Goal: Transaction & Acquisition: Purchase product/service

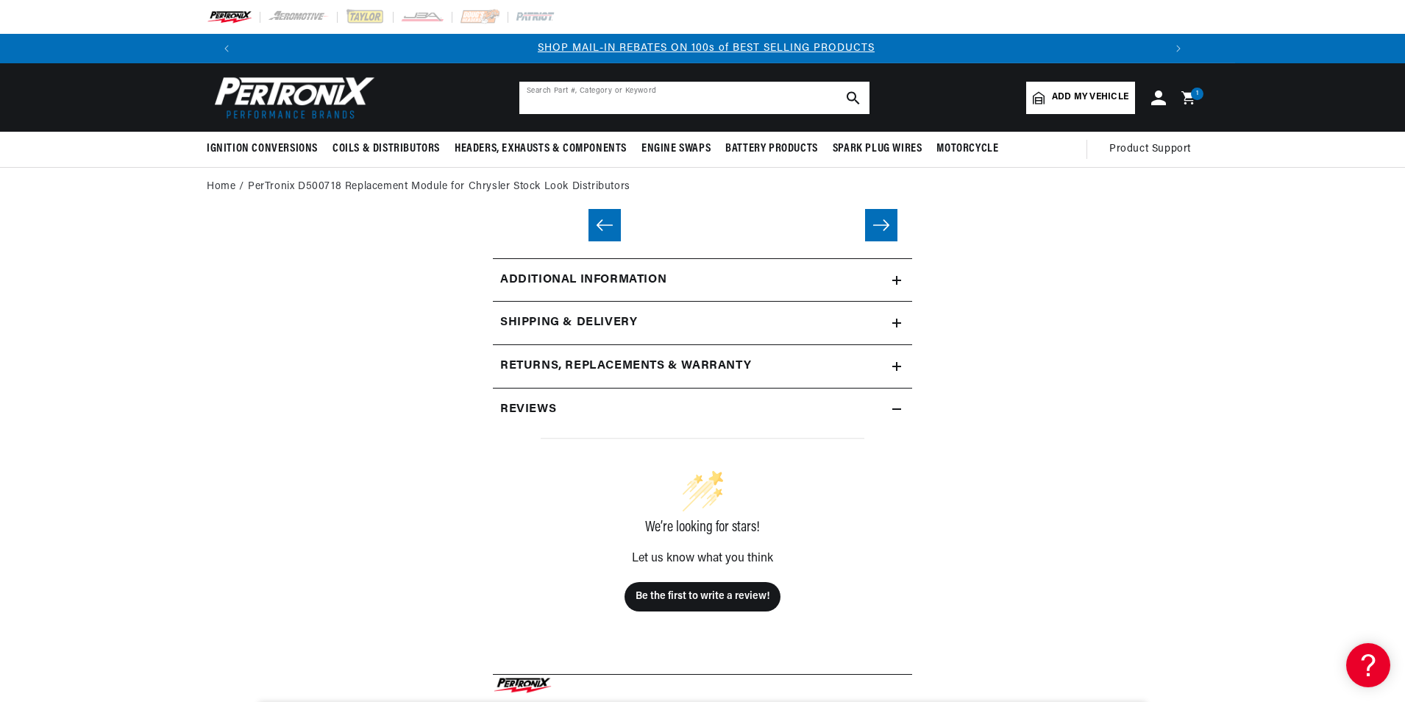
click at [618, 107] on input "text" at bounding box center [694, 98] width 350 height 32
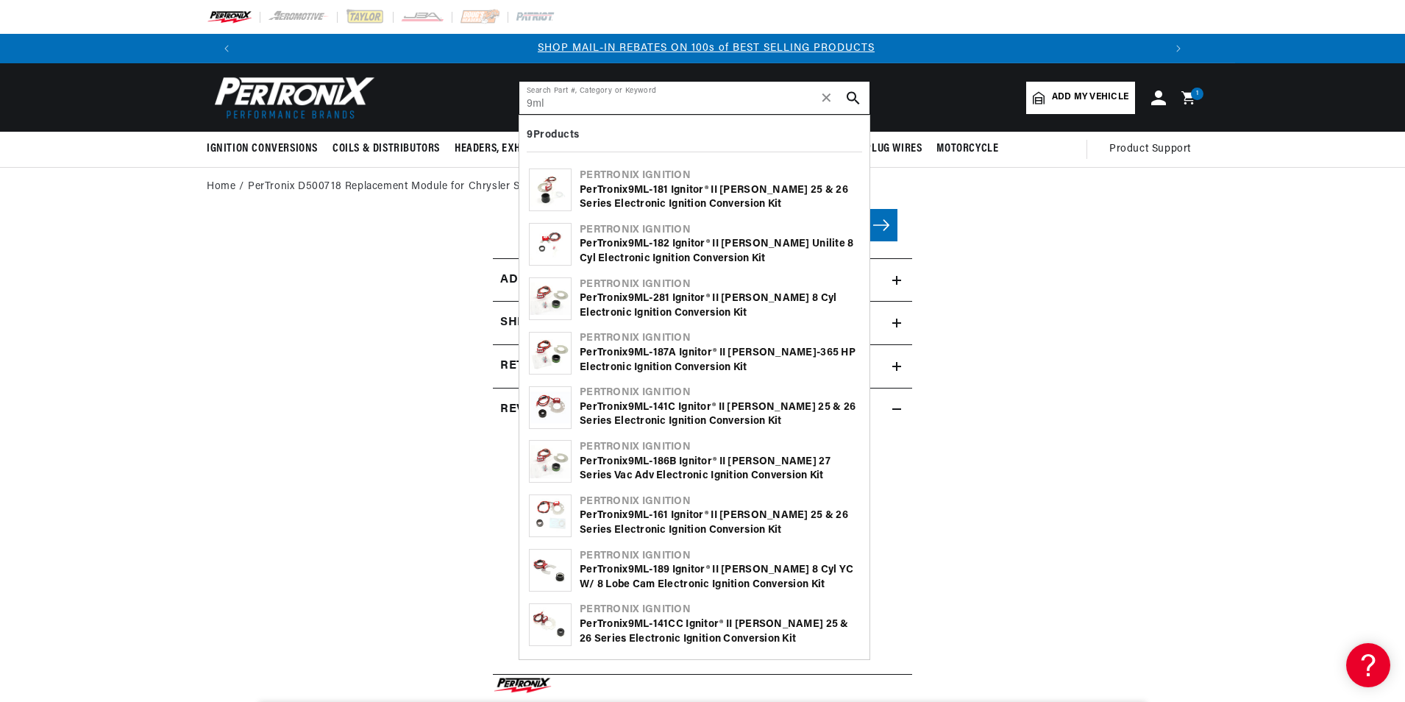
type input "9ml"
click at [678, 404] on div "PerTronix 9ML -141C Ignitor® II Mallory 25 & 26 Series Electronic Ignition Conv…" at bounding box center [720, 414] width 280 height 29
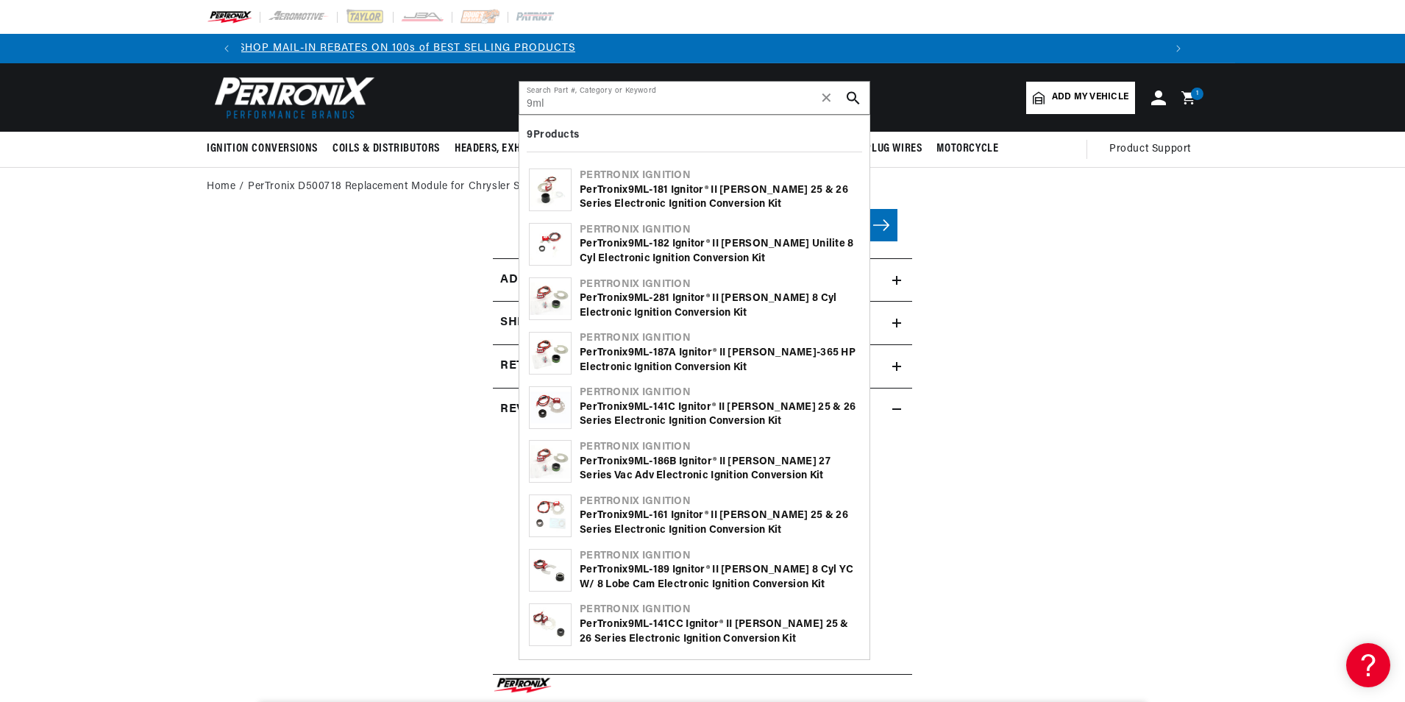
scroll to position [0, 1757]
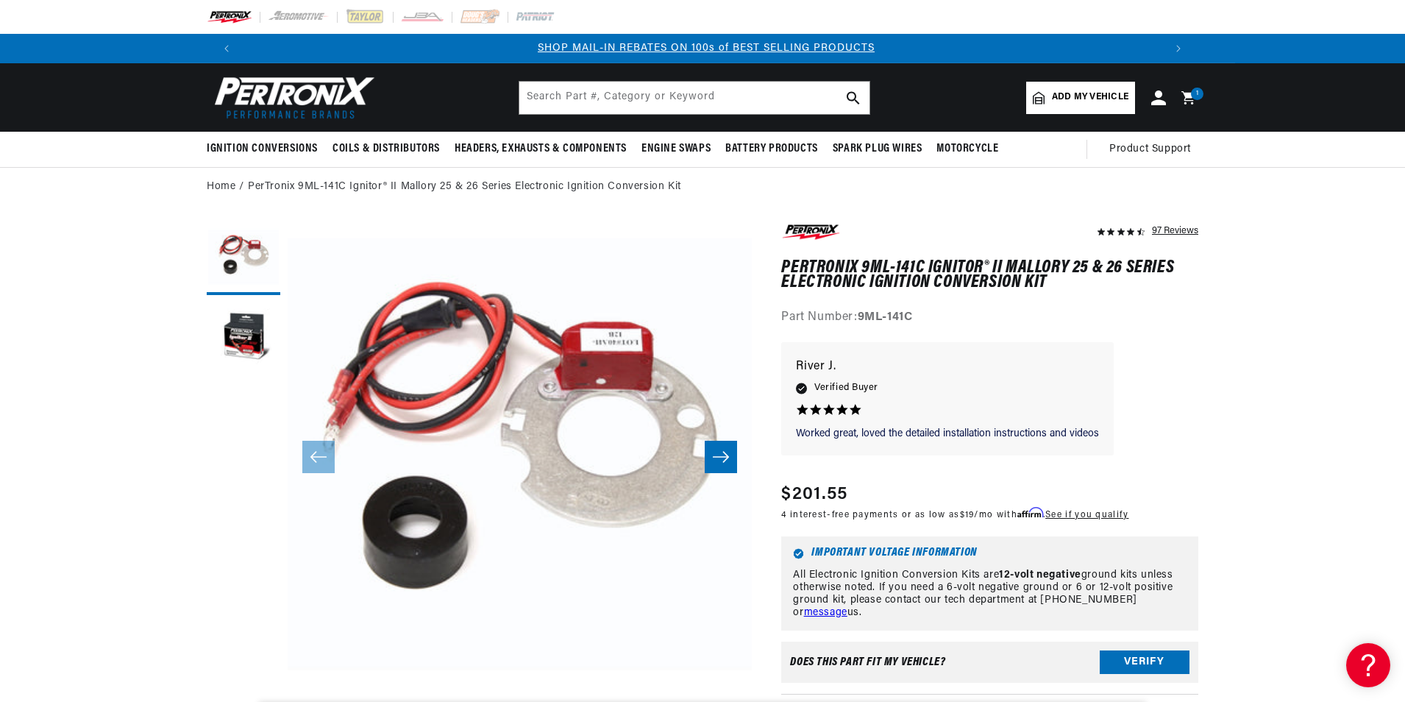
click at [709, 49] on link "SHOP MAIL-IN REBATES ON 100s of BEST SELLING PRODUCTS" at bounding box center [706, 48] width 337 height 11
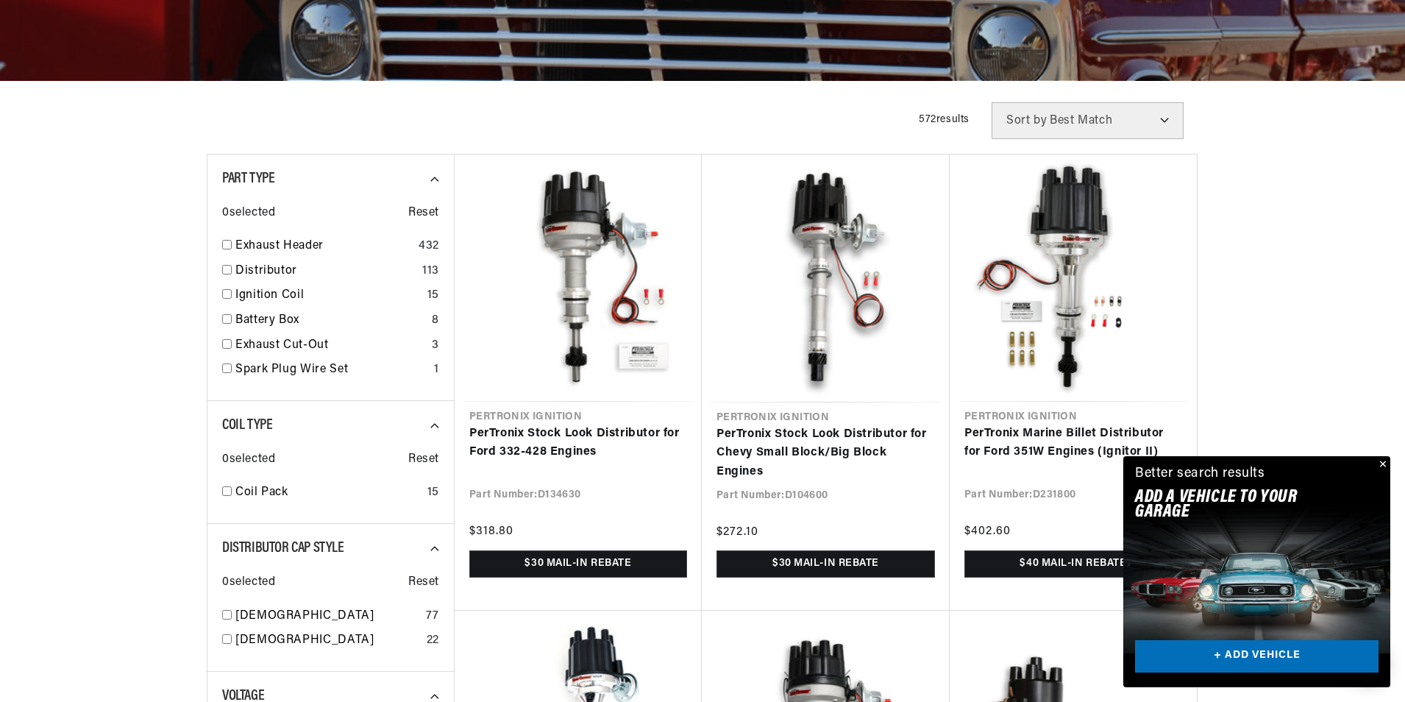
scroll to position [294, 0]
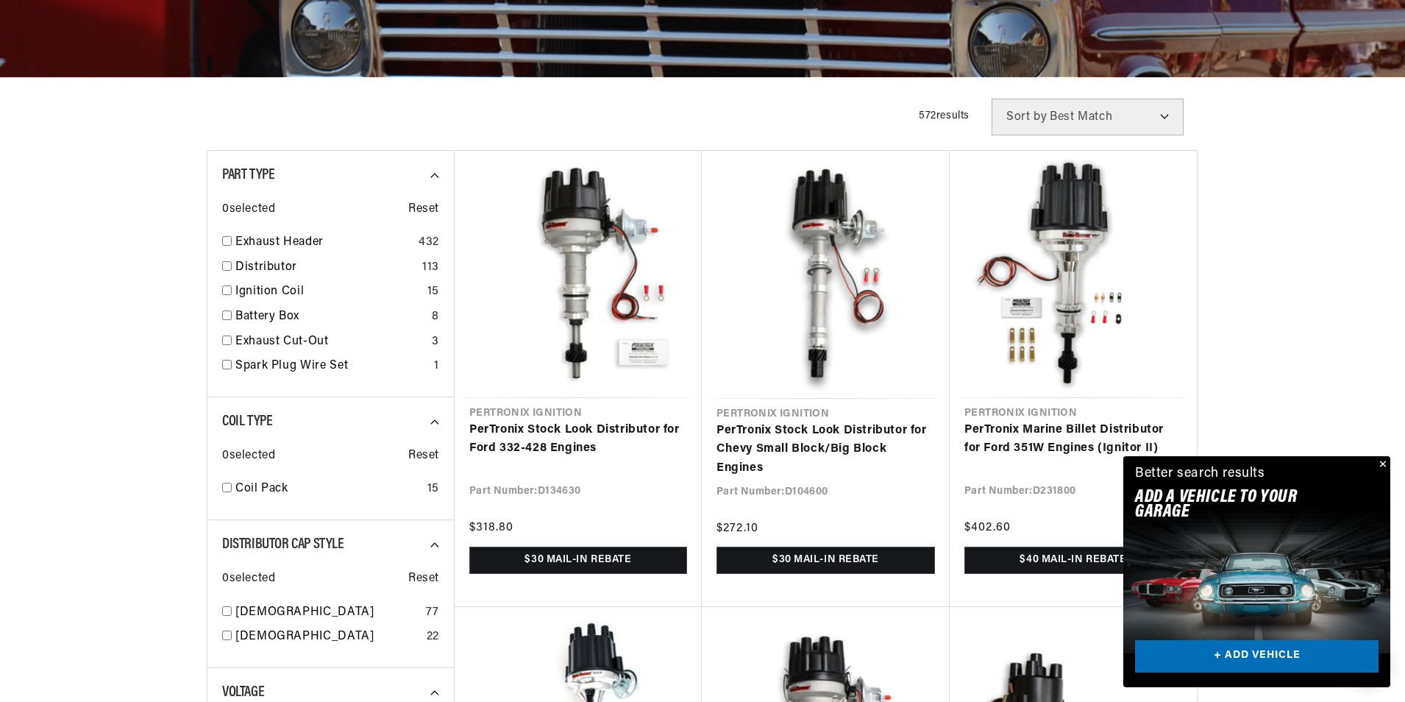
click at [1386, 461] on button "Close" at bounding box center [1382, 465] width 18 height 18
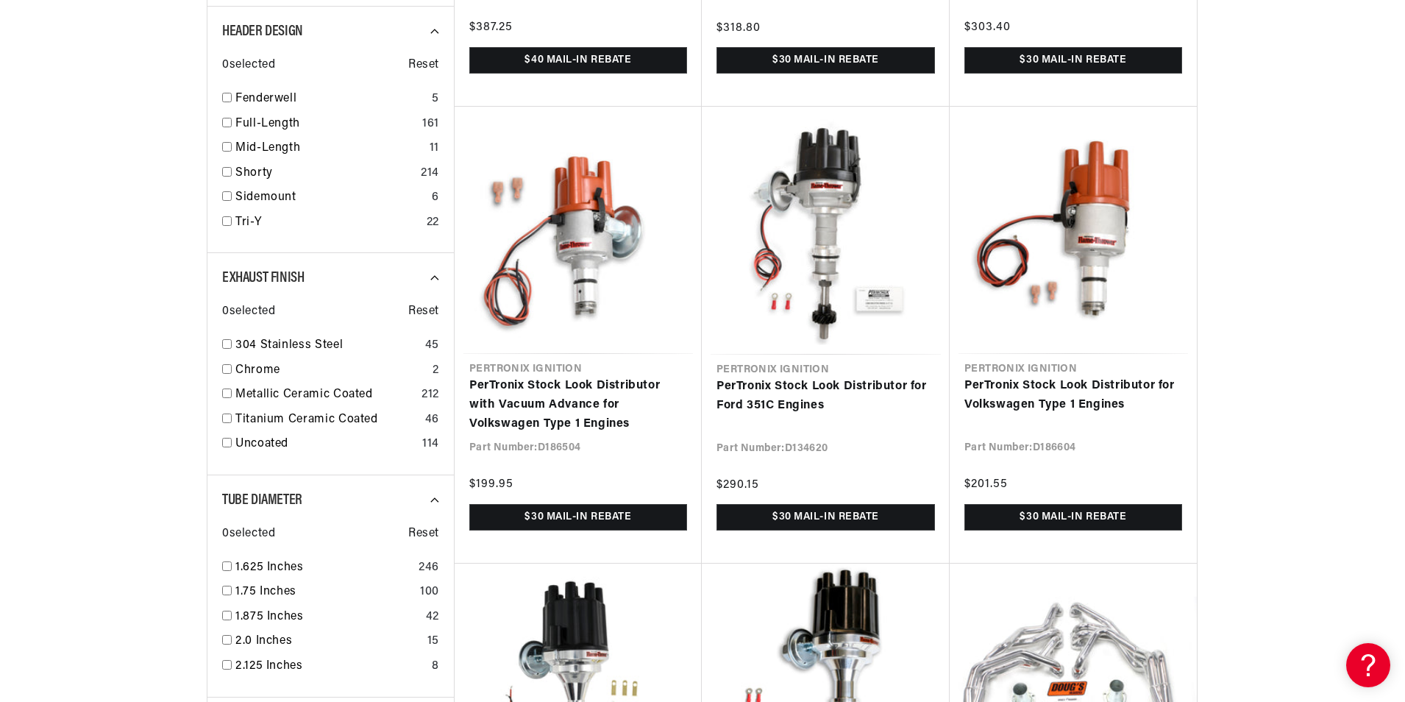
scroll to position [0, 259]
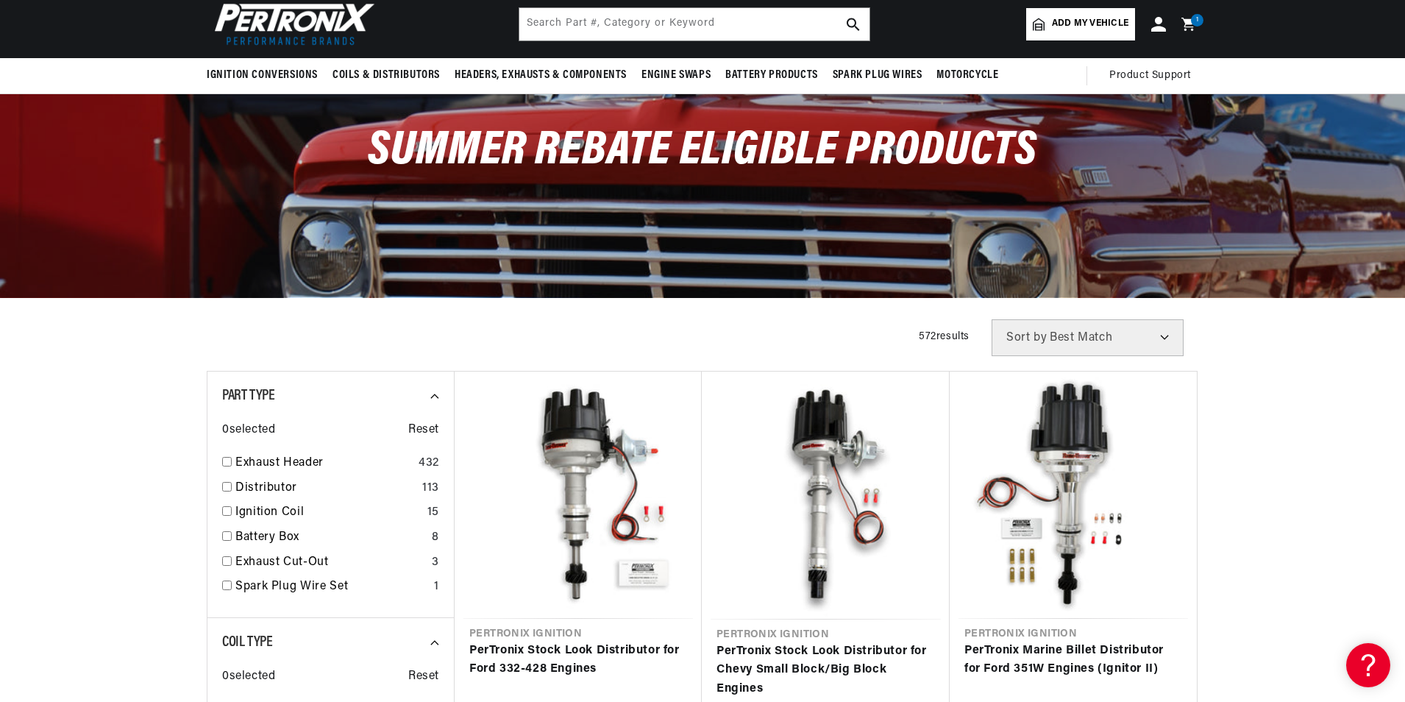
scroll to position [0, 1838]
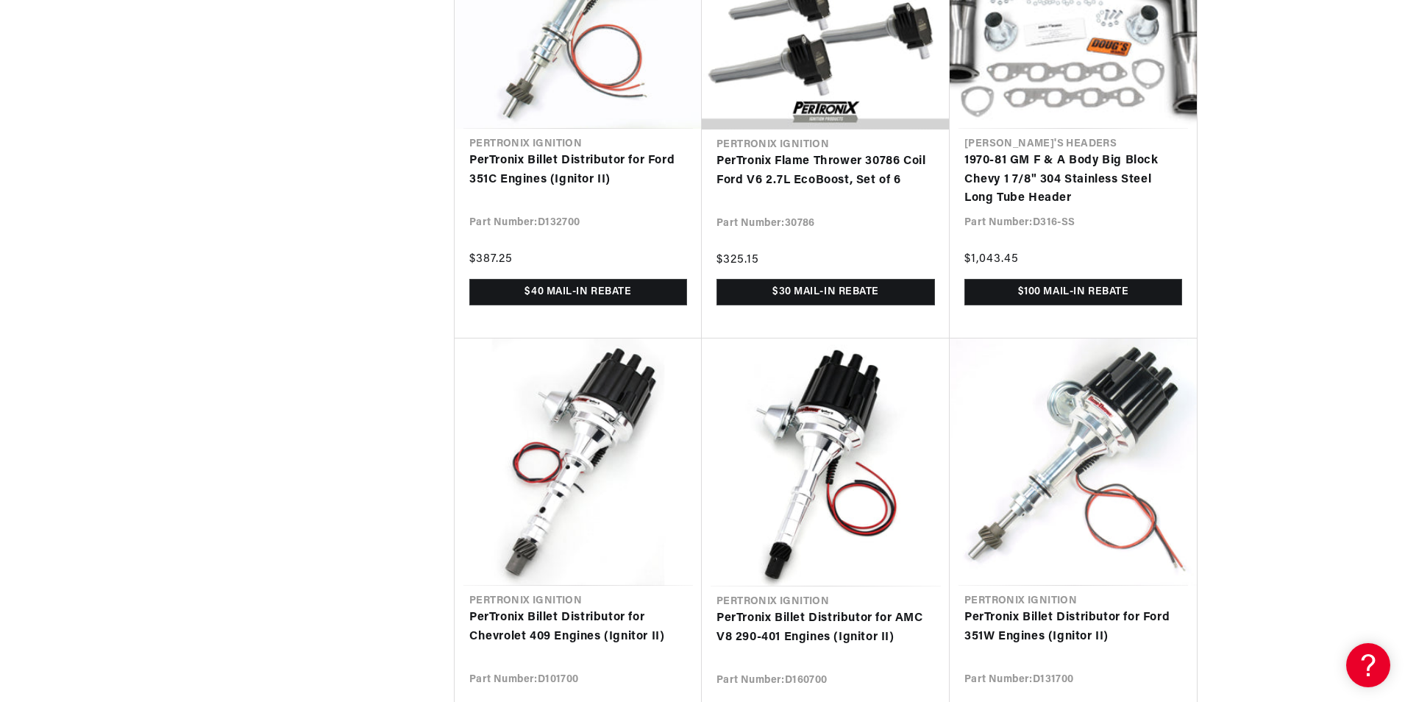
scroll to position [5223, 0]
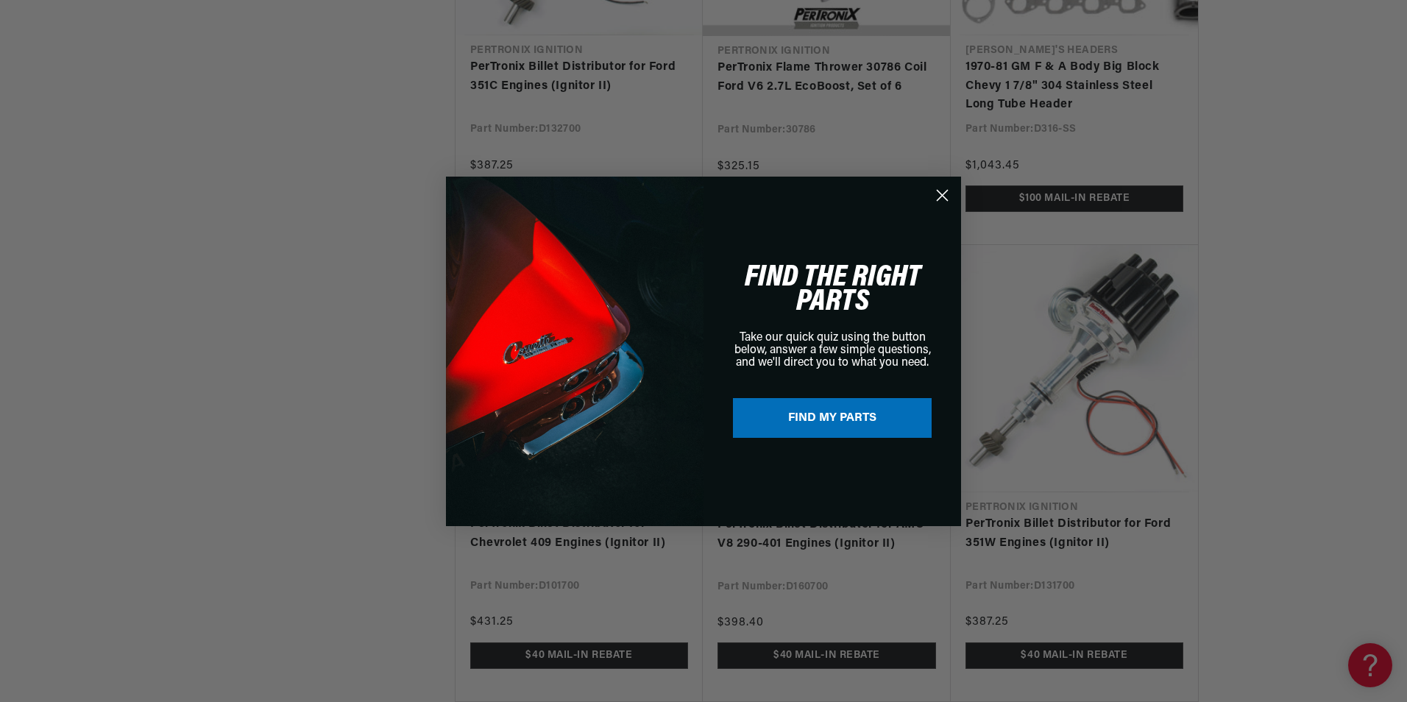
drag, startPoint x: 944, startPoint y: 193, endPoint x: 1125, endPoint y: 268, distance: 195.6
click at [947, 195] on icon "Close dialog" at bounding box center [942, 195] width 26 height 26
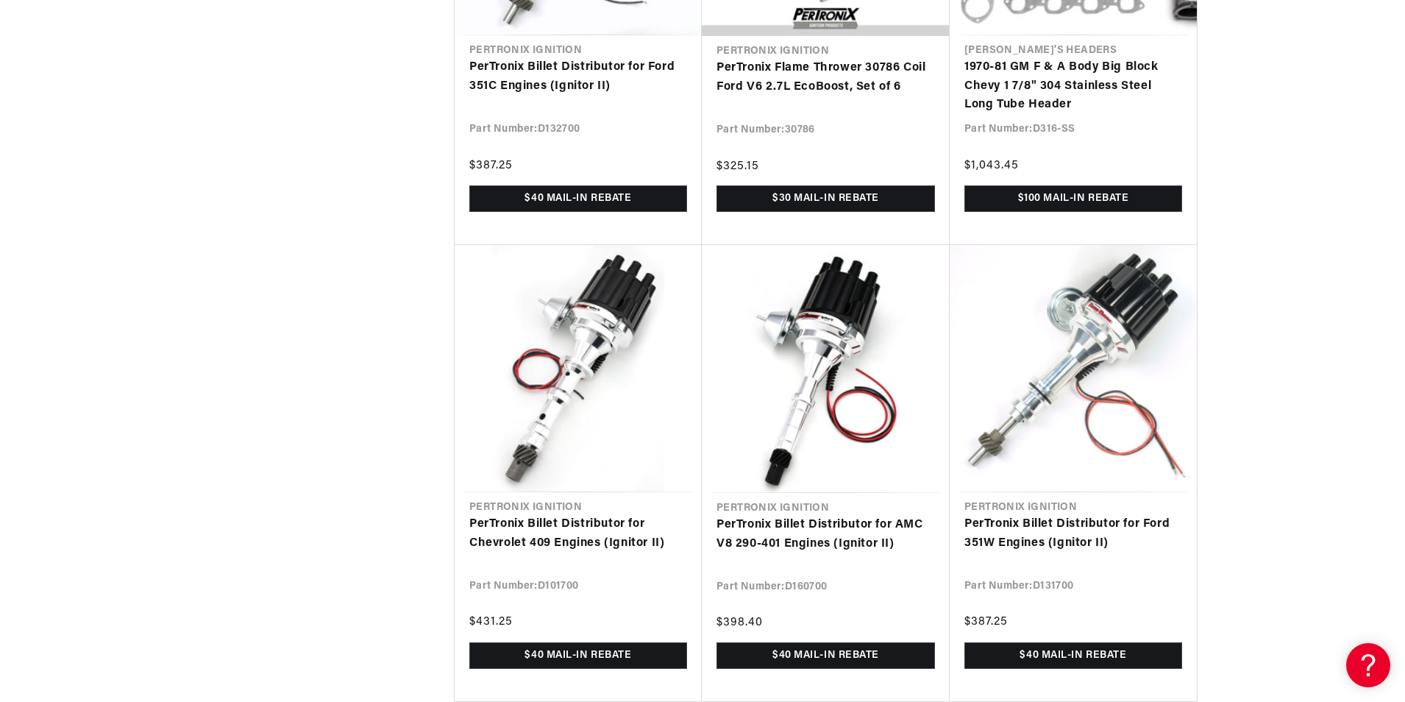
scroll to position [0, 0]
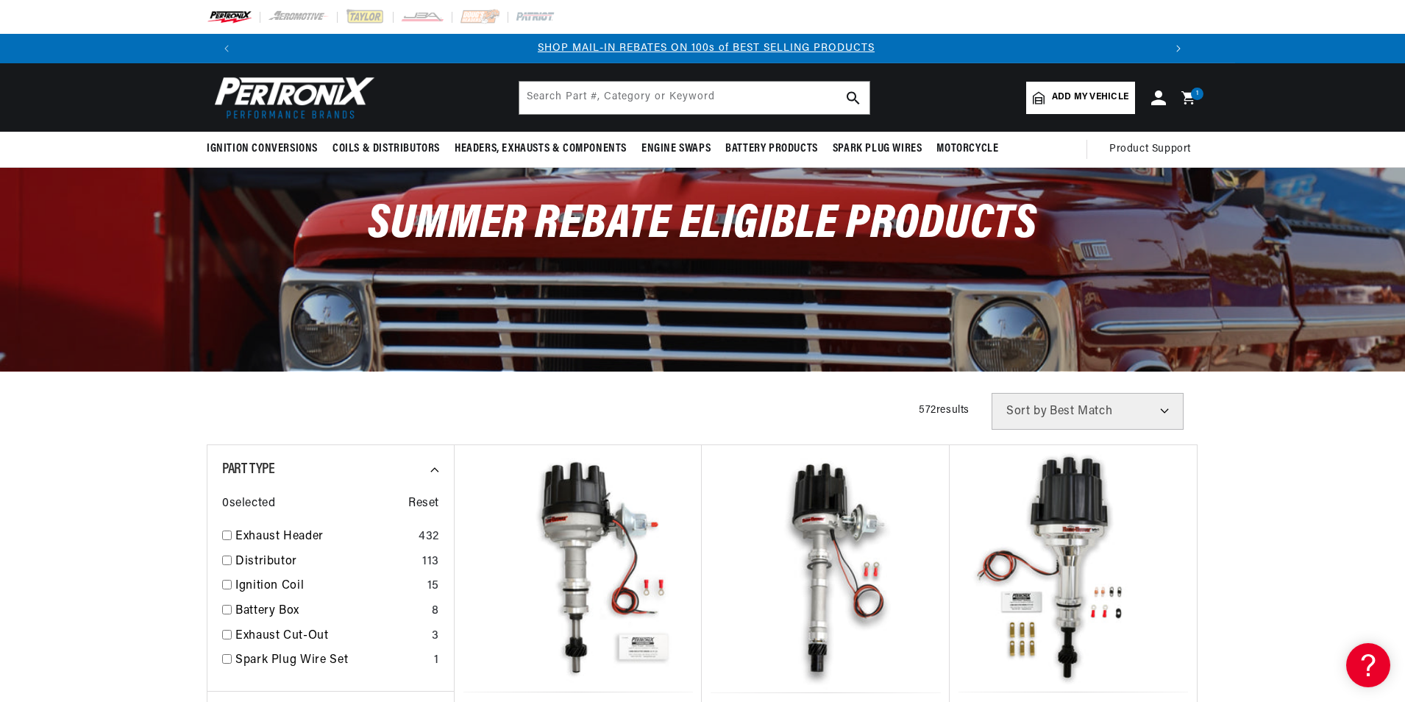
click at [1179, 45] on button "Translation missing: en.sections.announcements.next_announcement" at bounding box center [1178, 48] width 29 height 29
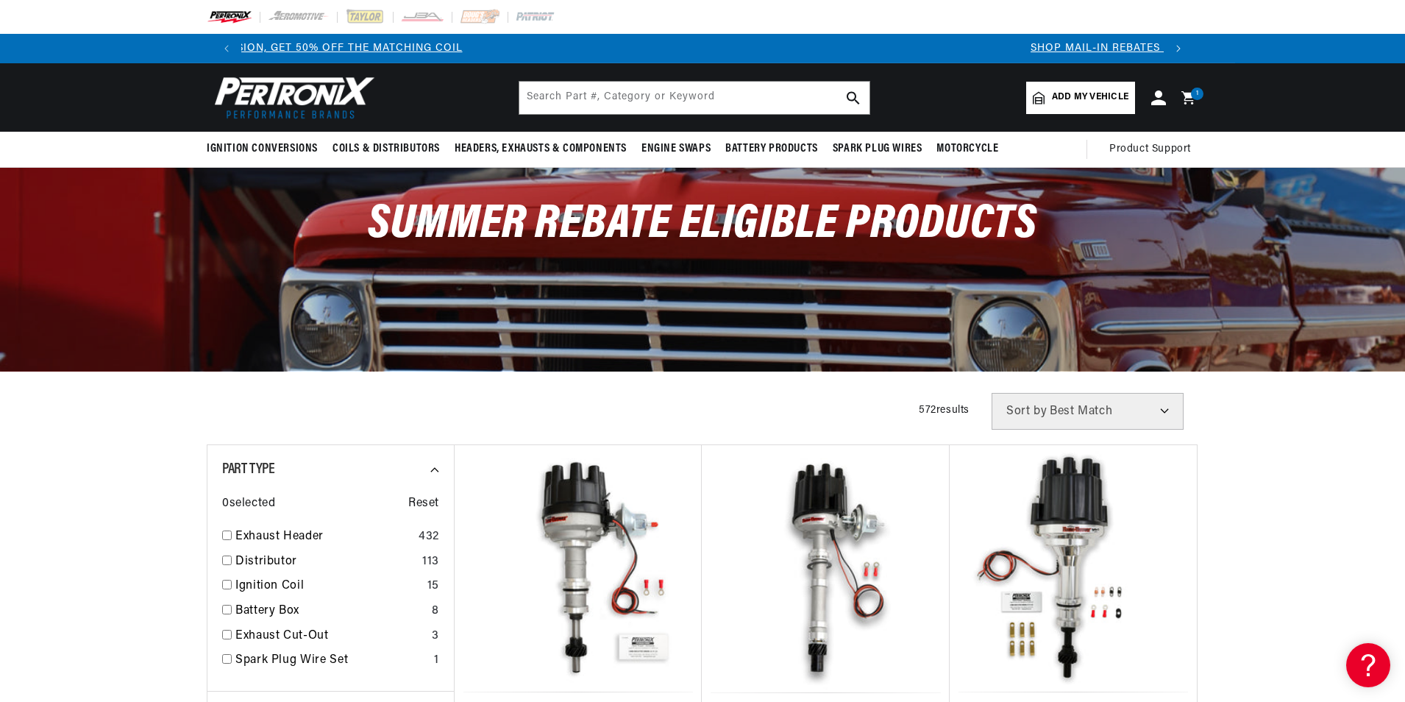
scroll to position [0, 0]
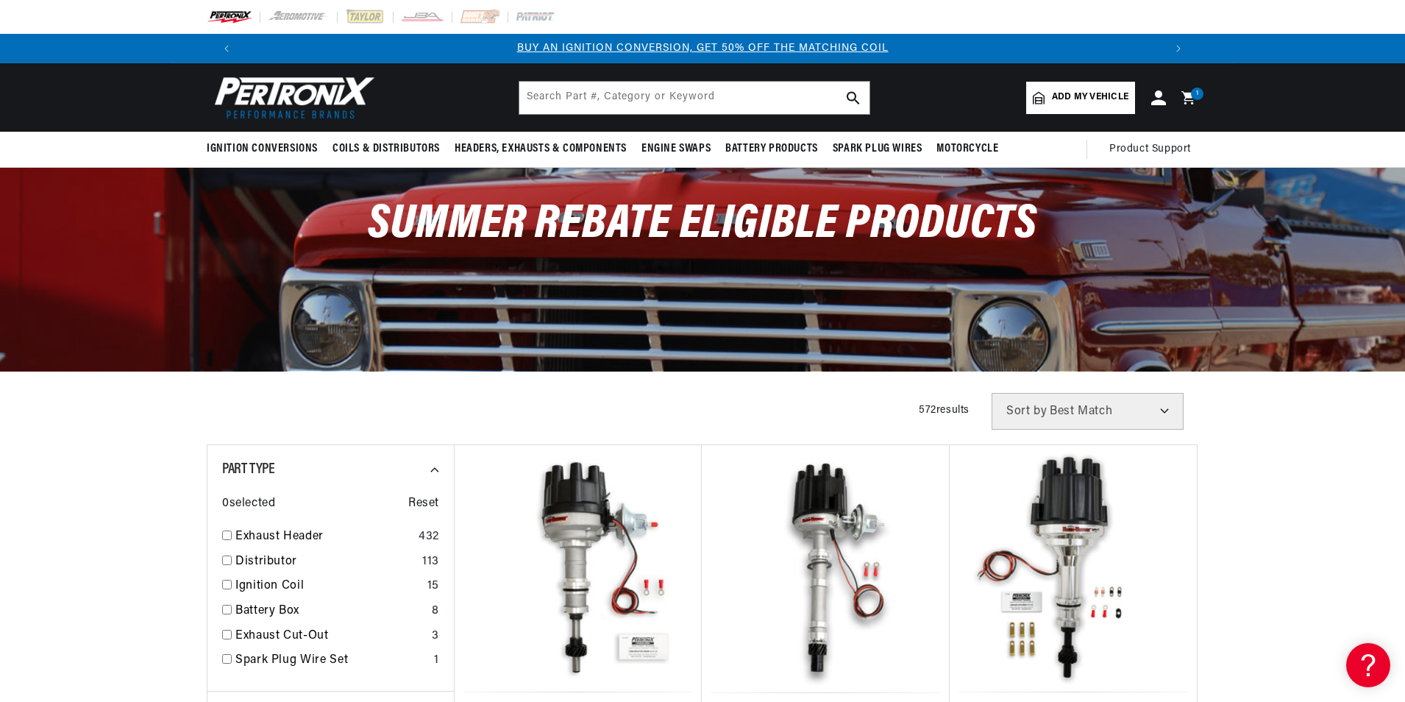
click at [766, 46] on link "BUY AN IGNITION CONVERSION, GET 50% OFF THE MATCHING COIL" at bounding box center [703, 48] width 372 height 11
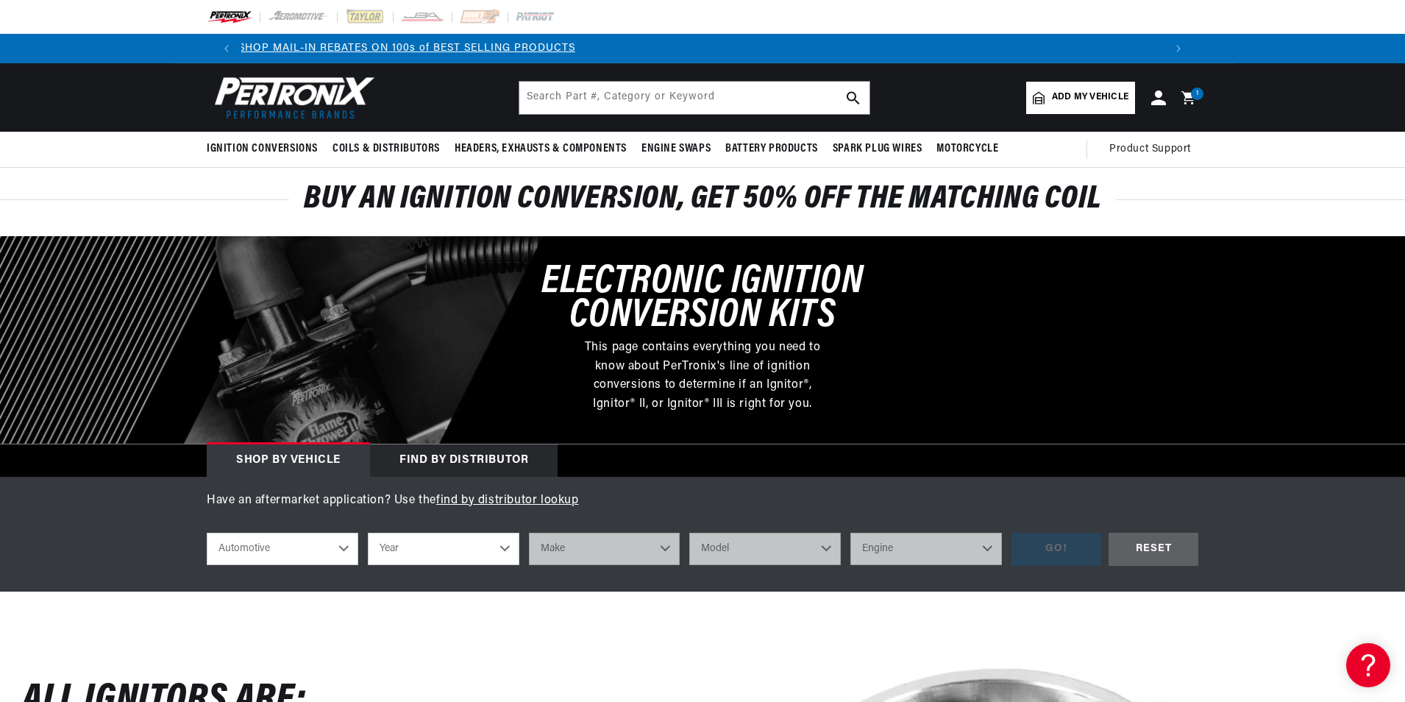
scroll to position [0, 1838]
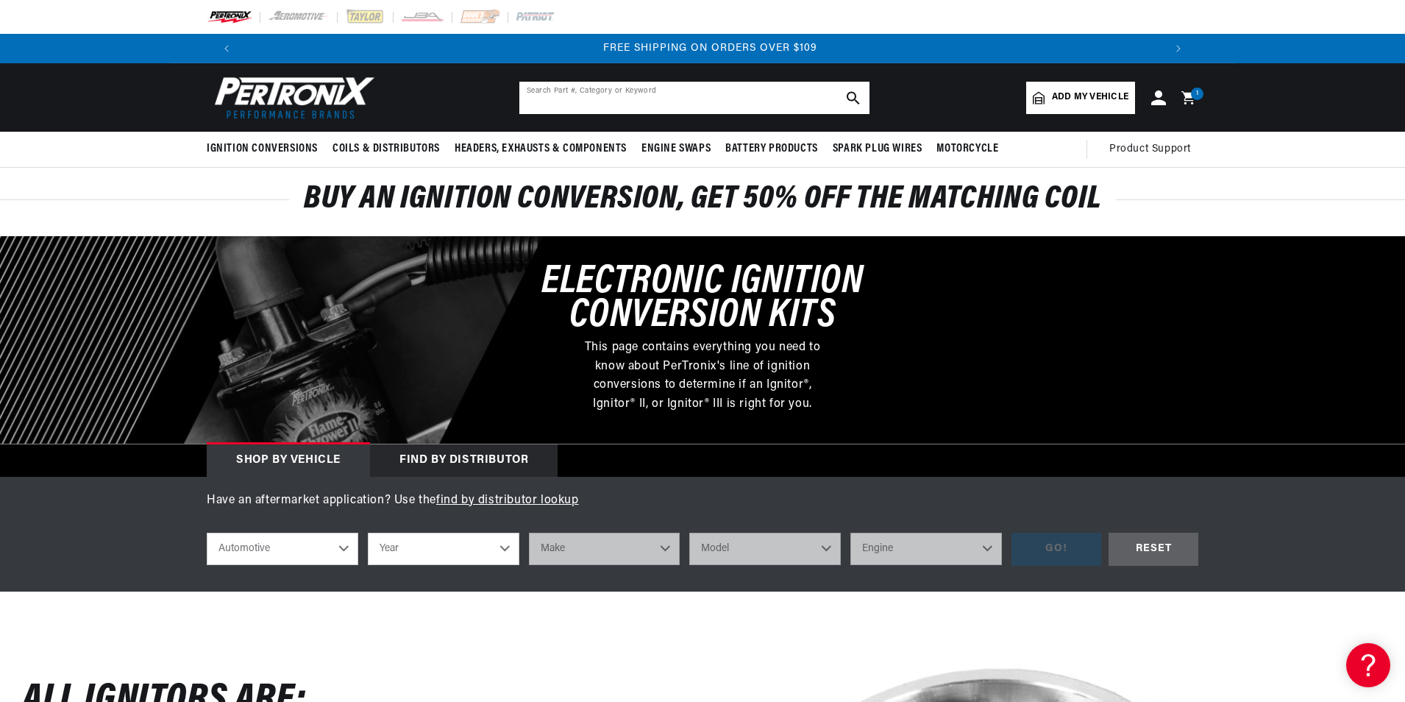
click at [616, 97] on input "text" at bounding box center [694, 98] width 350 height 32
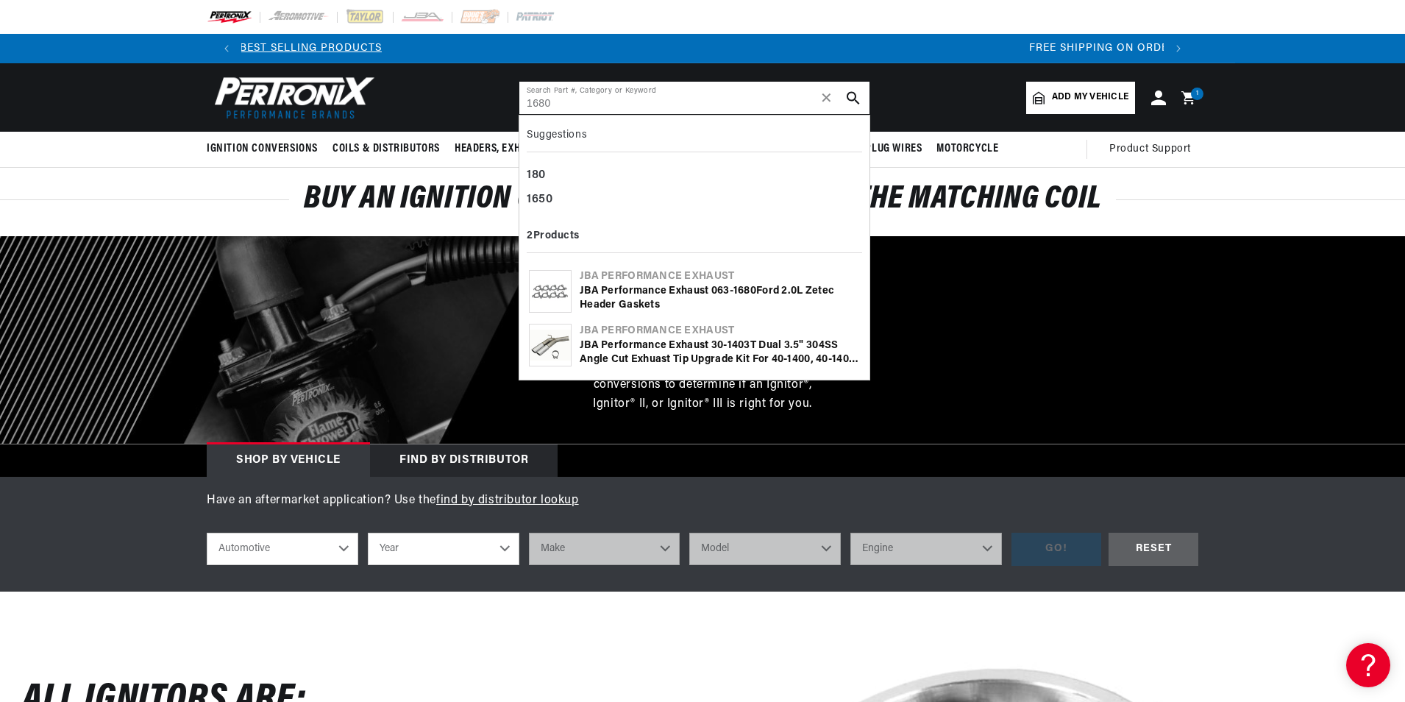
scroll to position [0, 919]
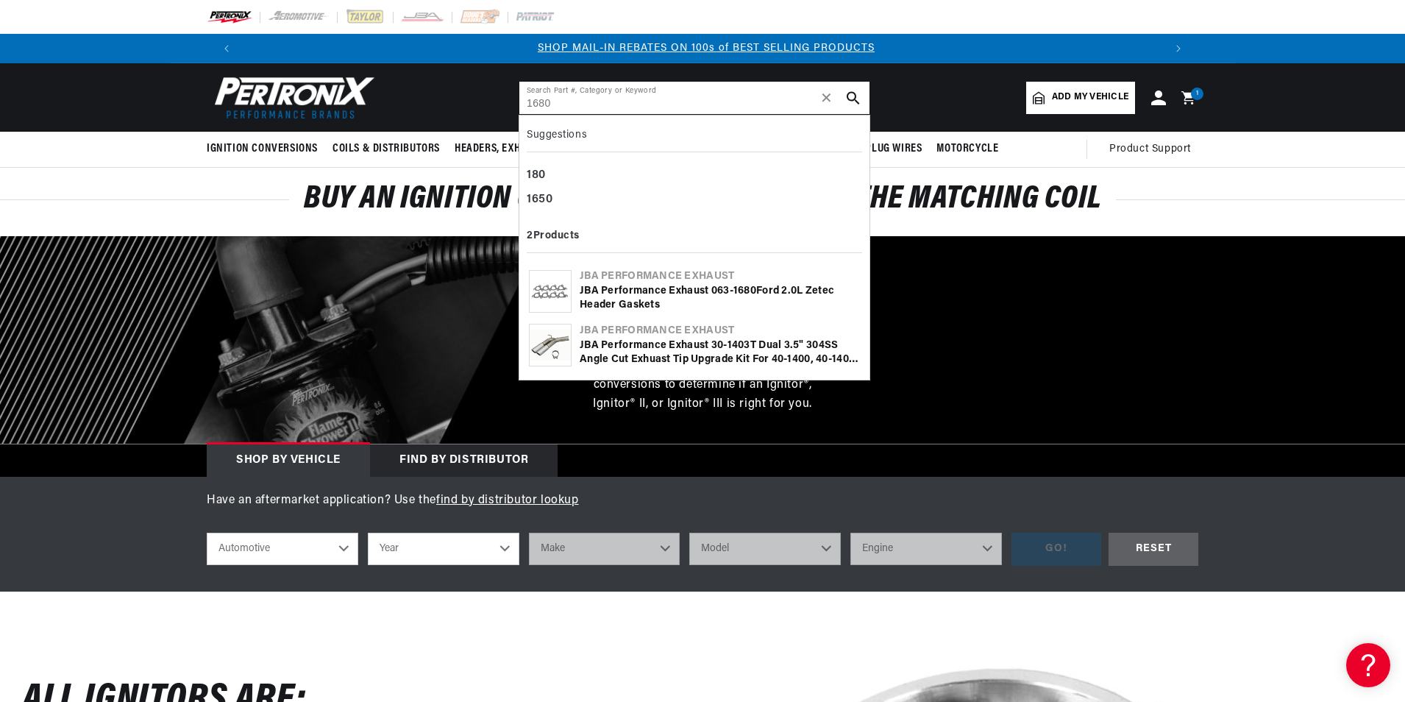
type input "1680"
